Goal: Task Accomplishment & Management: Use online tool/utility

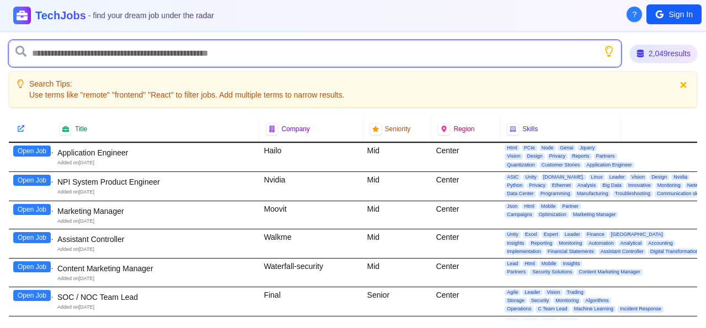
click at [144, 47] on input "text" at bounding box center [315, 53] width 613 height 26
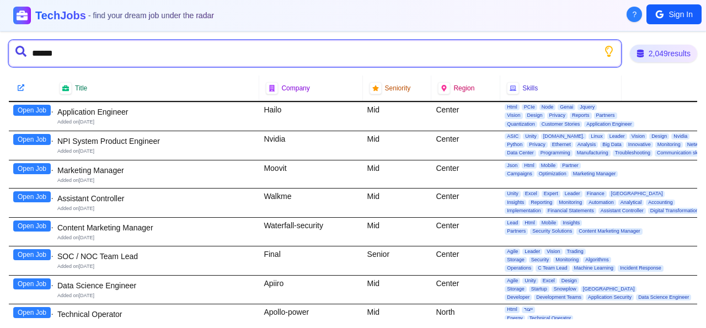
type input "*******"
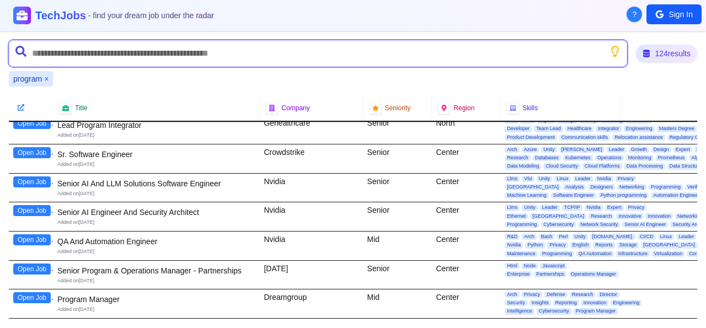
scroll to position [318, 0]
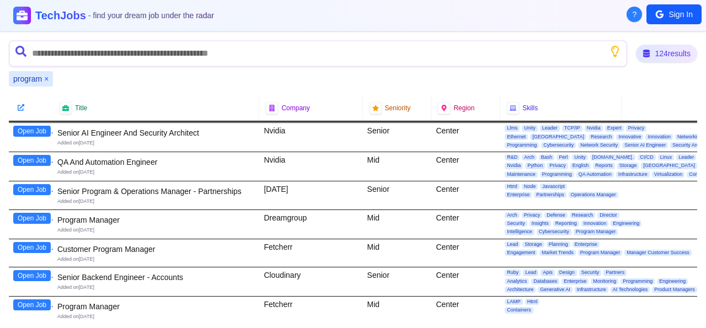
click at [33, 217] on button "Open Job" at bounding box center [32, 218] width 38 height 11
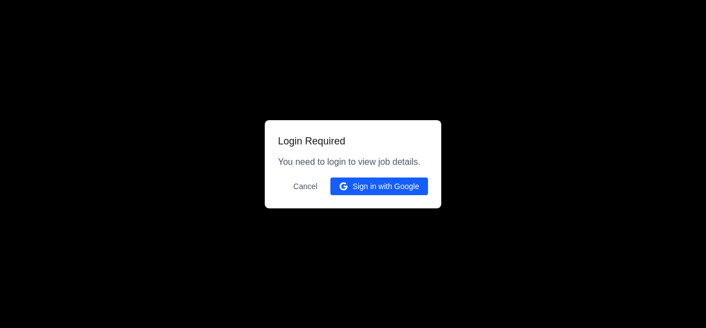
click at [370, 187] on button "Sign in with Google" at bounding box center [380, 187] width 98 height 18
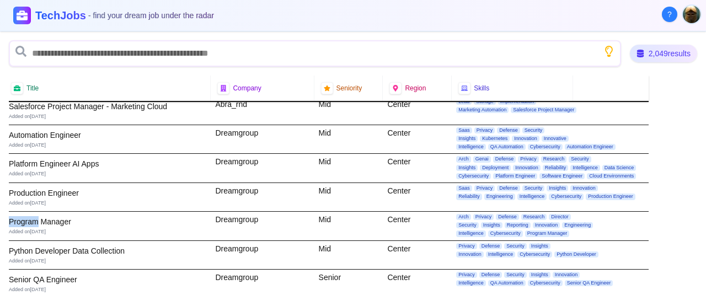
scroll to position [6120, 0]
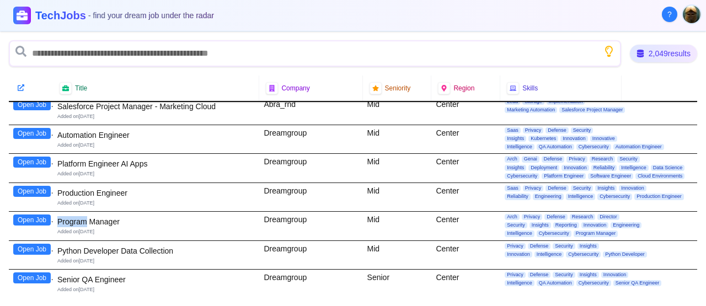
click at [33, 215] on button "Open Job" at bounding box center [32, 220] width 38 height 11
